Goal: Task Accomplishment & Management: Use online tool/utility

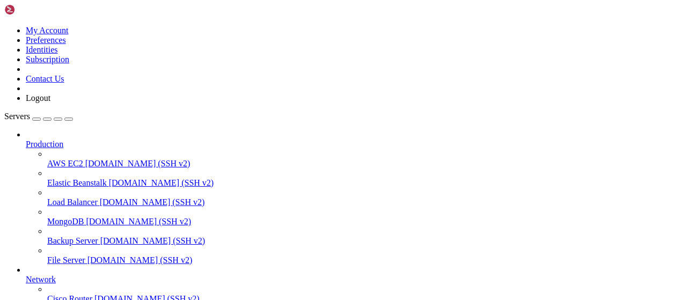
scroll to position [218, 0]
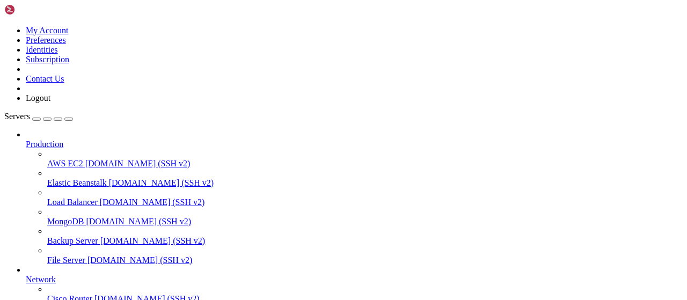
type input "/root/bot-bypass"
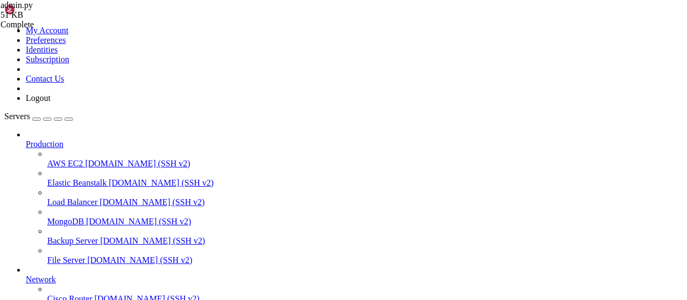
type textarea "2025-08-11 18:34:53,048 (async_telebot.py:387 MainThread) ERROR - TeleBot: "Bre…"
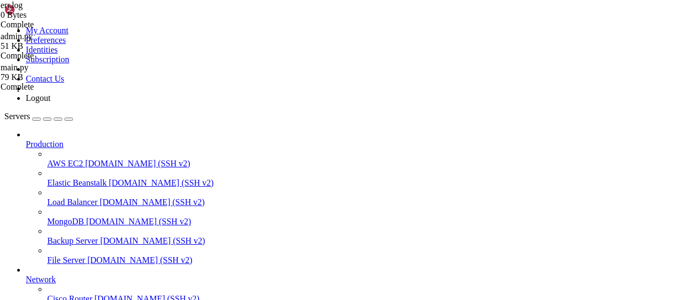
scroll to position [152, 0]
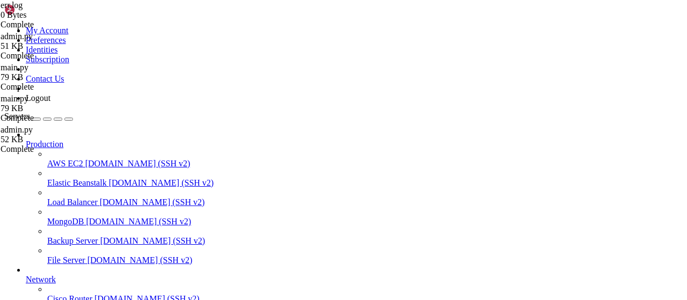
scroll to position [251, 0]
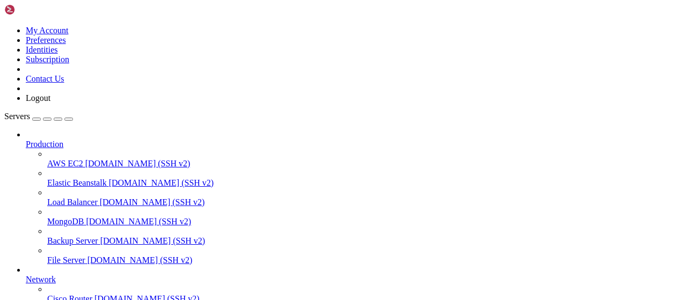
scroll to position [218, 0]
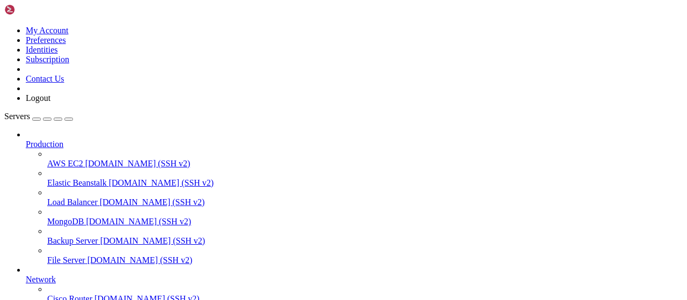
type input "/root/bot-bypass"
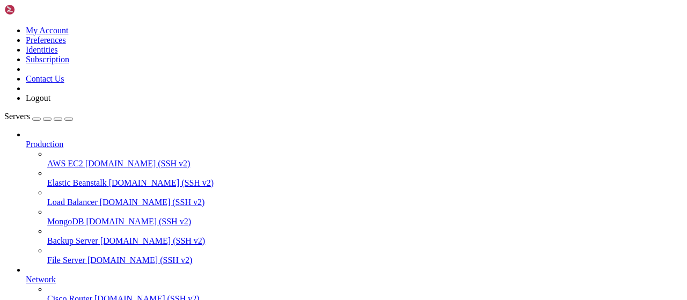
type input "/root/wastul"
drag, startPoint x: 328, startPoint y: 128, endPoint x: 357, endPoint y: 128, distance: 29.0
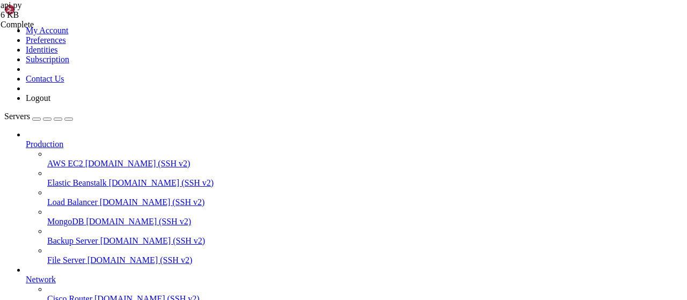
drag, startPoint x: 320, startPoint y: 129, endPoint x: 359, endPoint y: 129, distance: 38.1
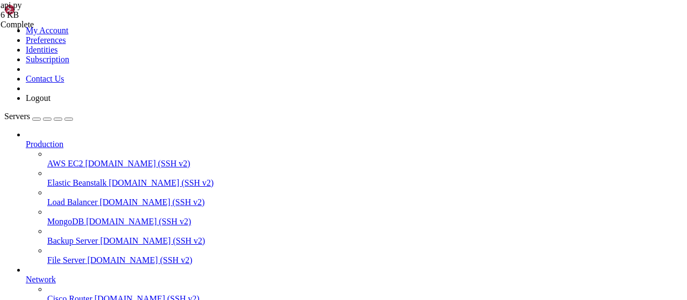
paste textarea ", 'bytufkey'"
type textarea "apikeys = ['89ffddfe-810e-4ced-9595-9c98d4cf209f', 'bytufkey', 'htbdolven100000…"
